Goal: Information Seeking & Learning: Learn about a topic

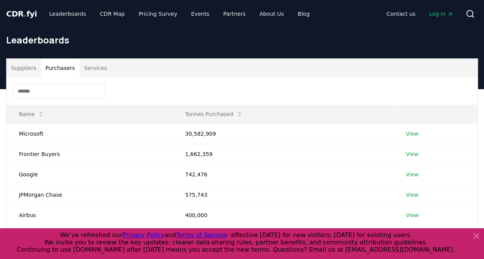
click at [52, 67] on button "Purchasers" at bounding box center [60, 68] width 39 height 18
click at [411, 133] on link "View" at bounding box center [412, 134] width 13 height 8
